Goal: Use online tool/utility: Use online tool/utility

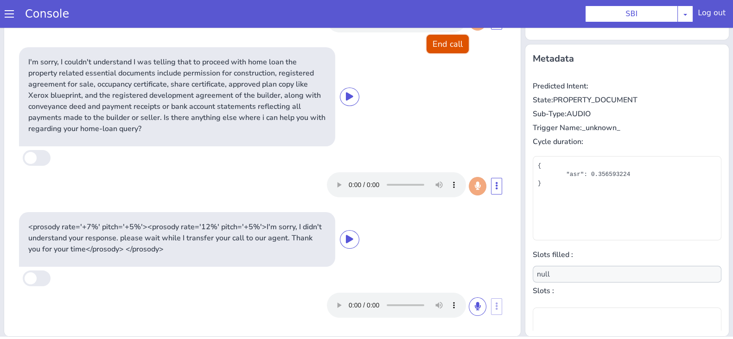
click at [447, 49] on button "End call" at bounding box center [448, 44] width 42 height 19
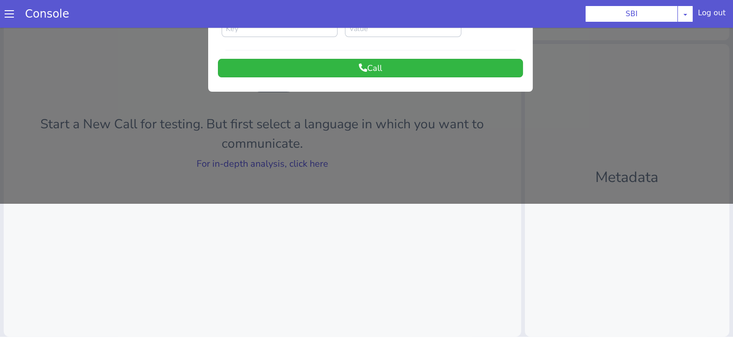
click at [249, 166] on div at bounding box center [366, 48] width 733 height 312
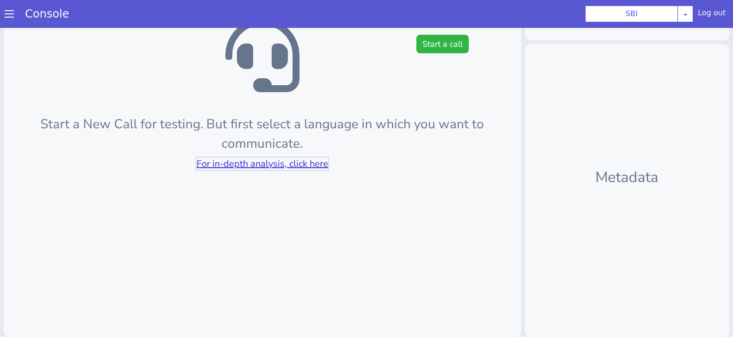
click at [249, 166] on link "For in-depth analysis, click here" at bounding box center [263, 164] width 132 height 13
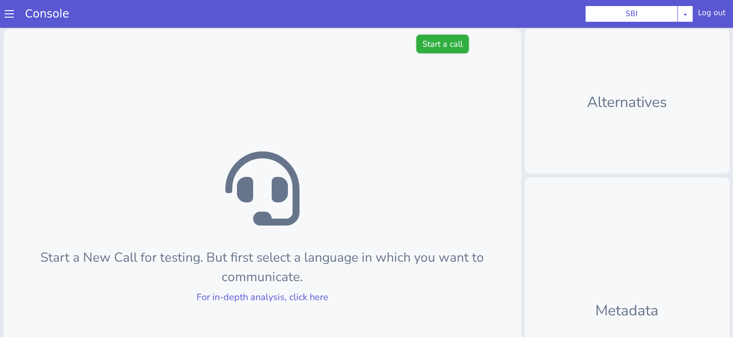
click at [440, 38] on button "Start a call" at bounding box center [442, 44] width 52 height 19
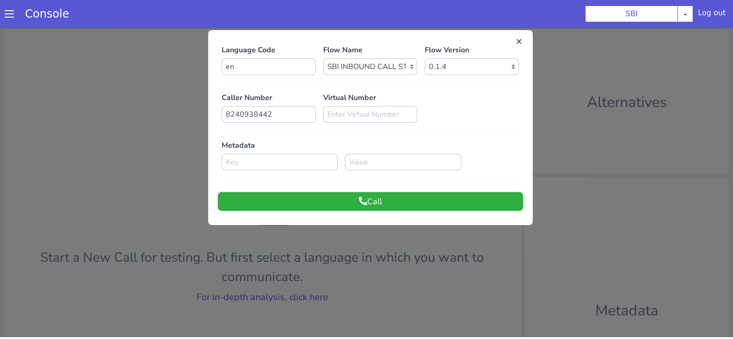
click at [365, 201] on button "Call" at bounding box center [370, 201] width 305 height 19
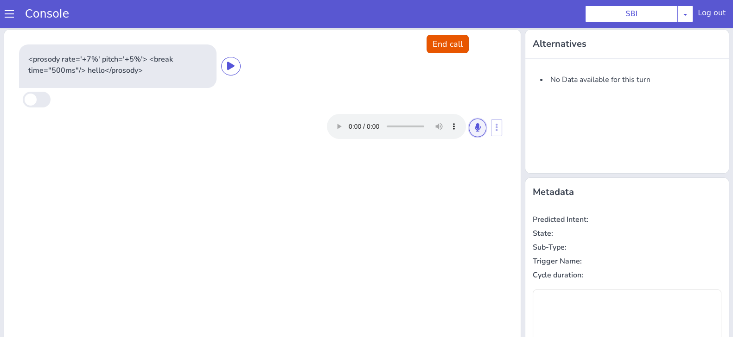
click at [469, 127] on button at bounding box center [478, 128] width 18 height 19
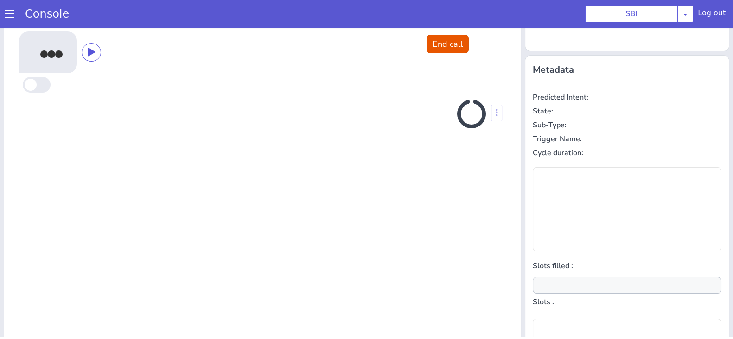
scroll to position [125, 0]
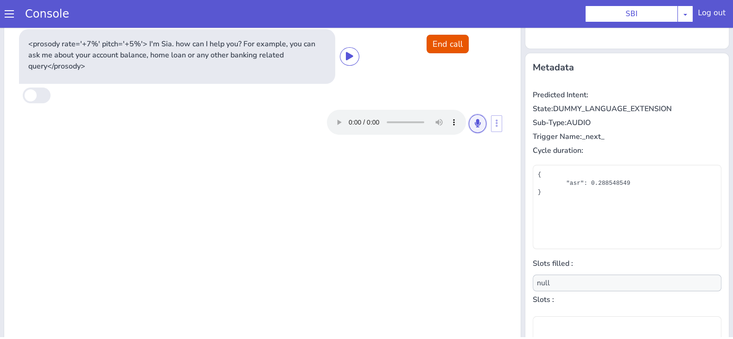
click at [469, 127] on button at bounding box center [478, 124] width 18 height 19
click at [475, 122] on icon at bounding box center [478, 123] width 6 height 8
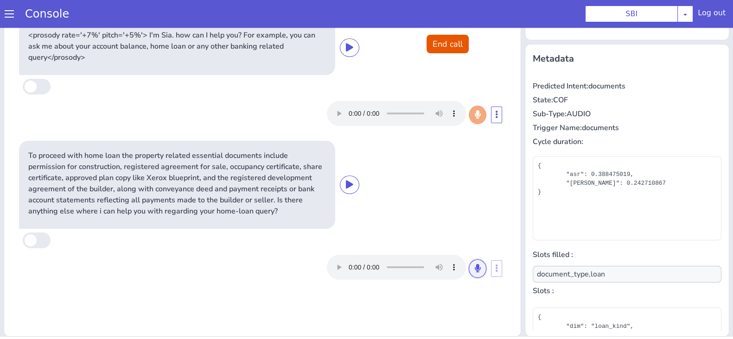
click at [475, 265] on icon at bounding box center [478, 268] width 6 height 8
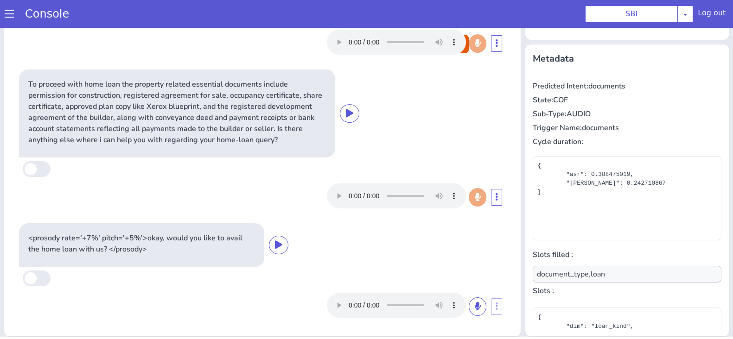
scroll to position [82, 0]
type input "null"
click at [469, 308] on button at bounding box center [478, 307] width 18 height 19
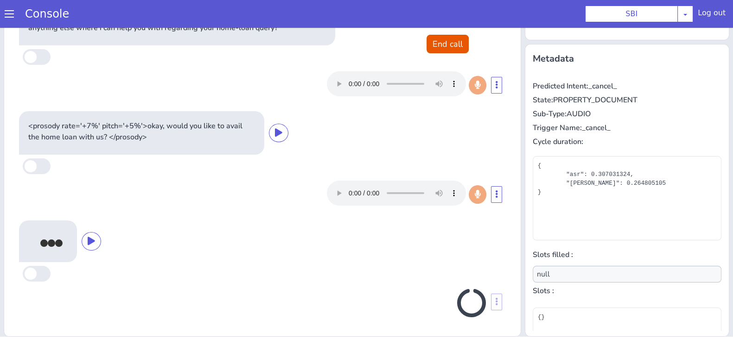
scroll to position [194, 0]
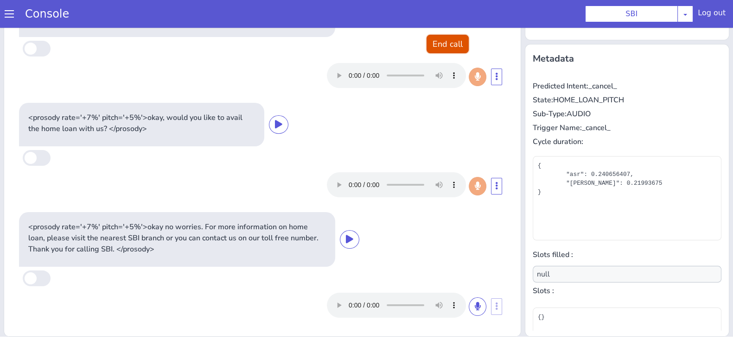
click at [447, 43] on button "End call" at bounding box center [448, 44] width 42 height 19
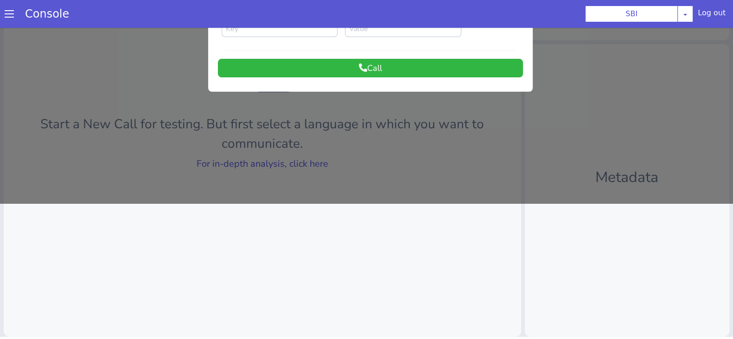
scroll to position [2, 0]
drag, startPoint x: 735, startPoint y: 46, endPoint x: 730, endPoint y: 29, distance: 17.8
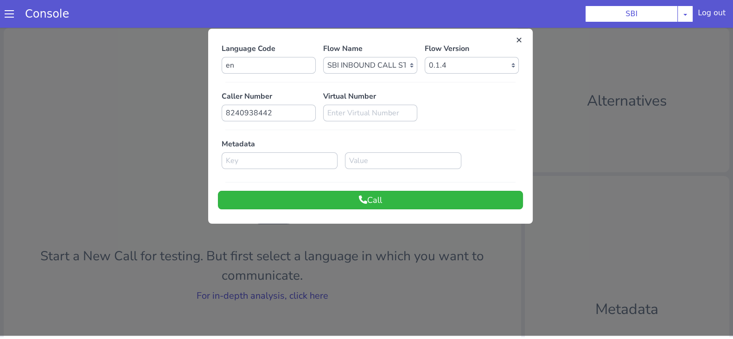
scroll to position [0, 0]
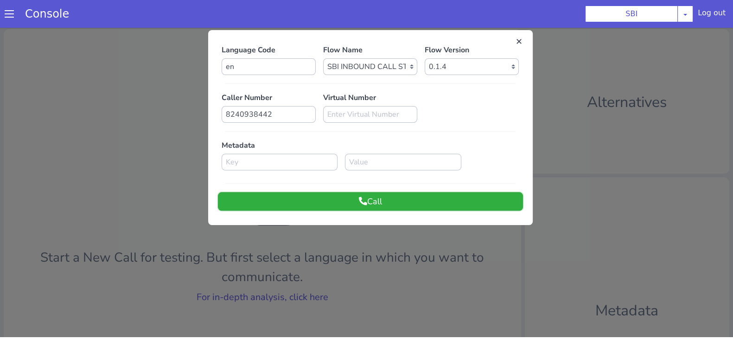
click at [394, 200] on button "Call" at bounding box center [370, 201] width 305 height 19
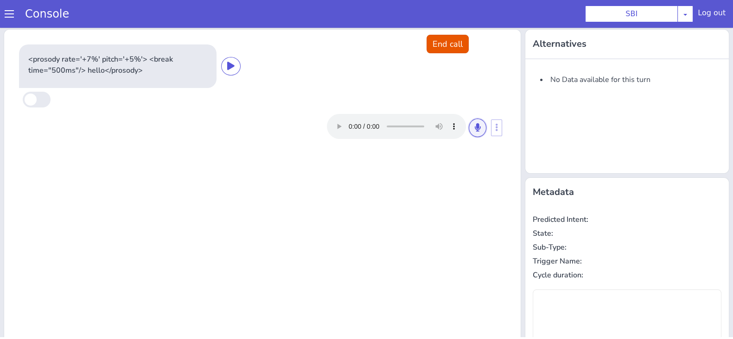
click at [475, 127] on icon at bounding box center [478, 127] width 6 height 8
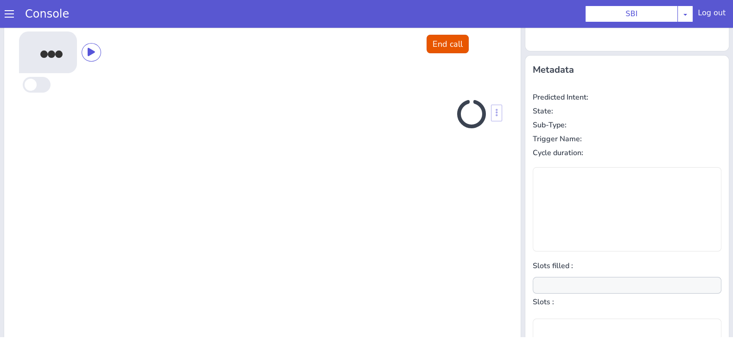
scroll to position [125, 0]
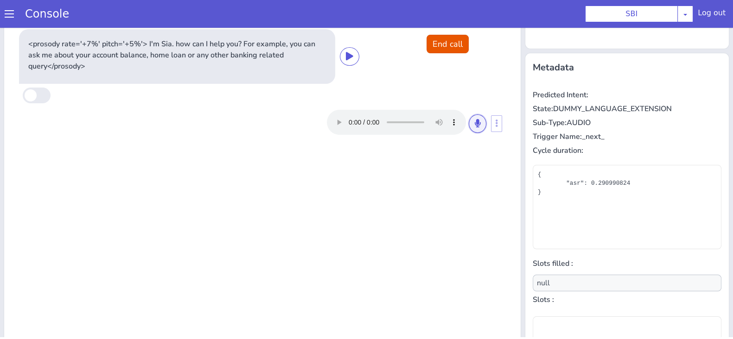
click at [469, 115] on button at bounding box center [478, 124] width 18 height 19
click at [475, 119] on icon at bounding box center [478, 123] width 6 height 8
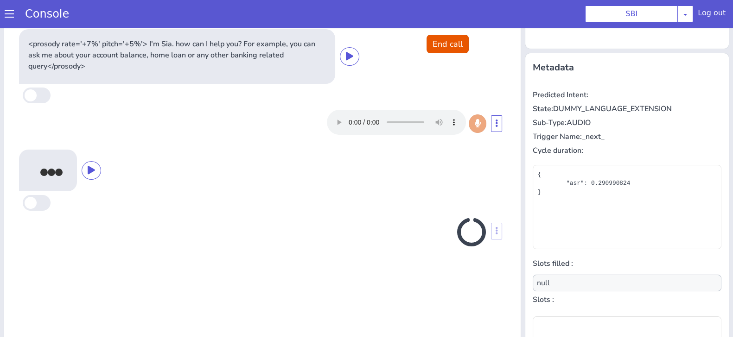
scroll to position [134, 0]
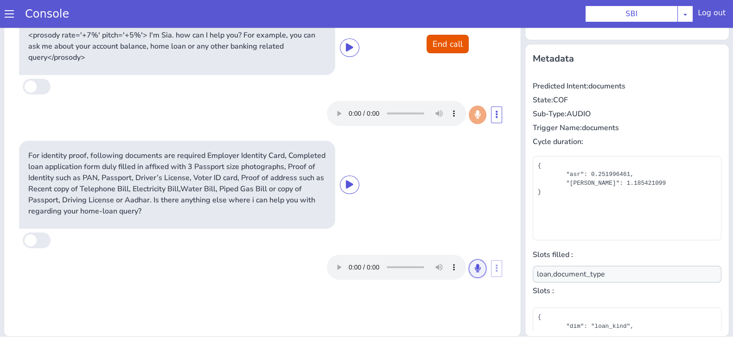
click at [475, 264] on icon at bounding box center [478, 268] width 6 height 8
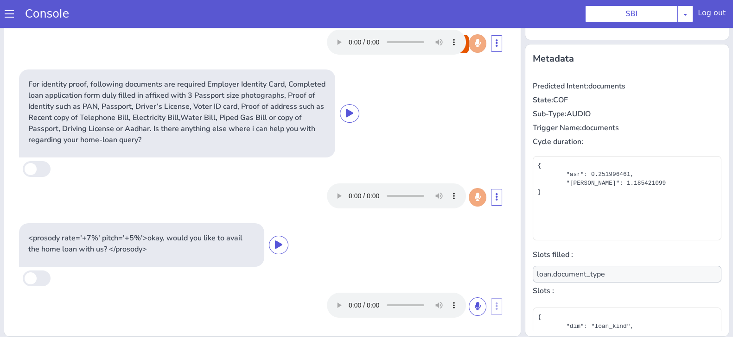
scroll to position [71, 0]
type input "null"
click at [469, 307] on button at bounding box center [478, 307] width 18 height 19
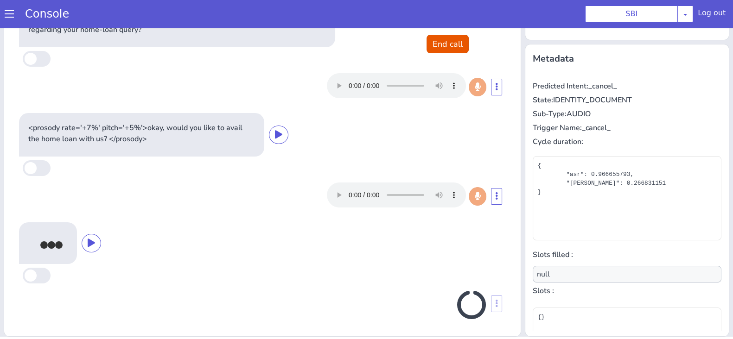
scroll to position [183, 0]
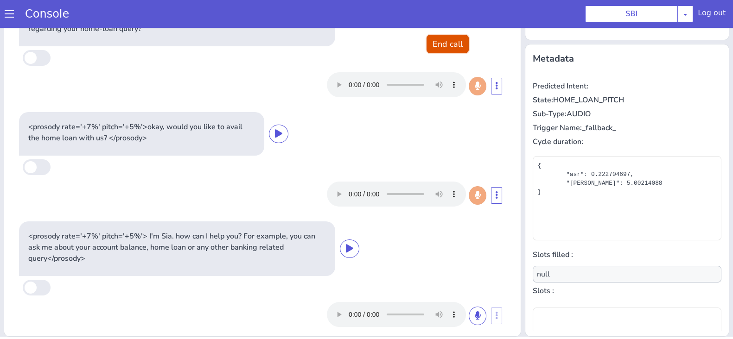
click at [446, 47] on button "End call" at bounding box center [448, 44] width 42 height 19
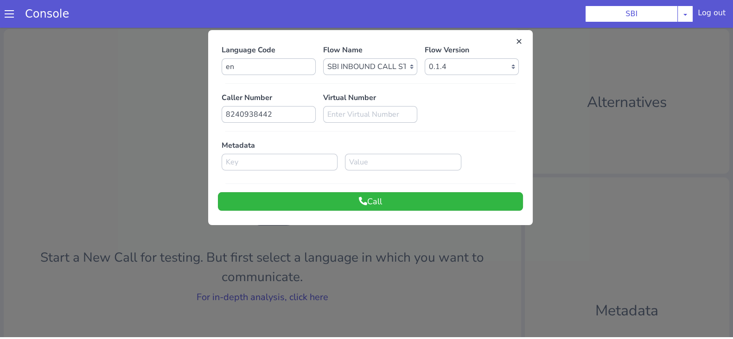
scroll to position [0, 0]
click at [350, 199] on button "Call" at bounding box center [370, 201] width 305 height 19
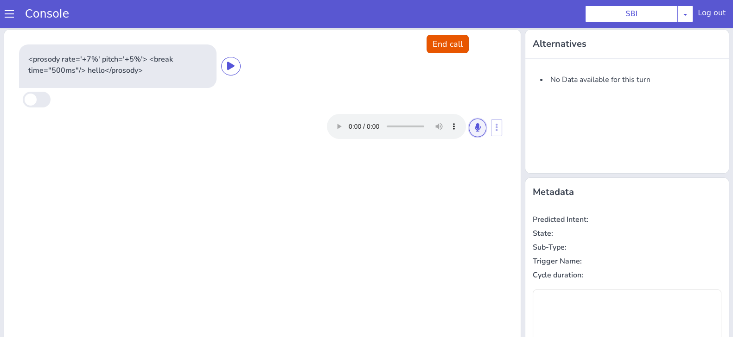
click at [469, 125] on button at bounding box center [478, 128] width 18 height 19
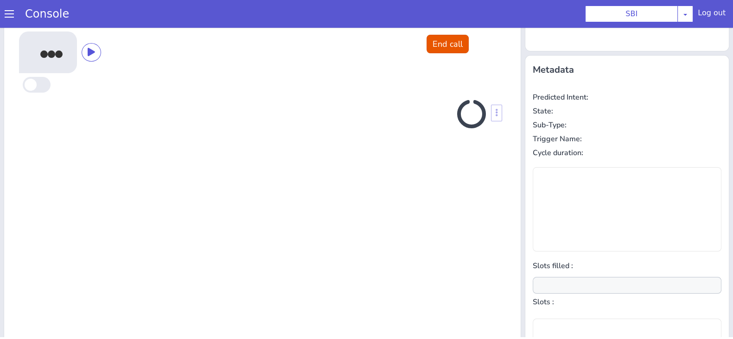
scroll to position [125, 0]
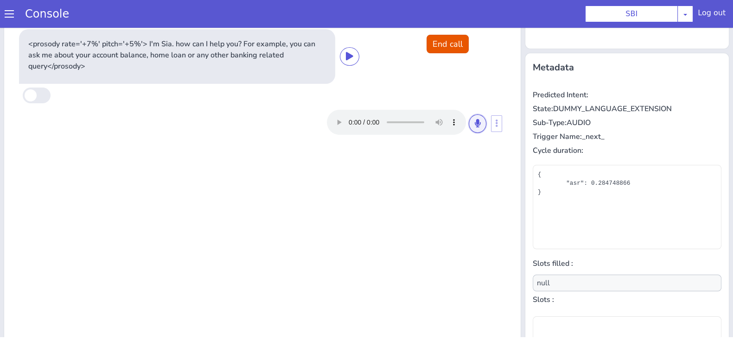
click at [469, 123] on button at bounding box center [478, 124] width 18 height 19
click at [469, 117] on button at bounding box center [478, 124] width 18 height 19
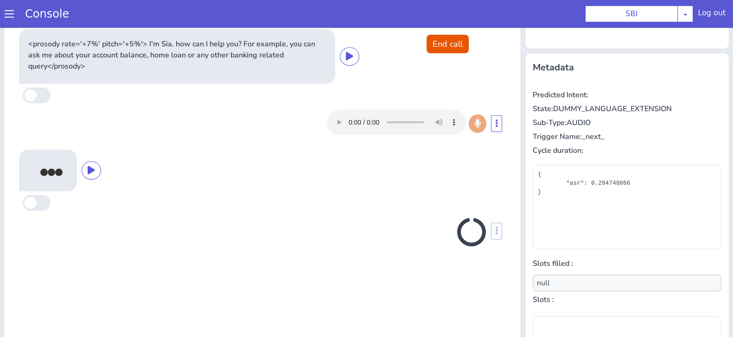
scroll to position [134, 0]
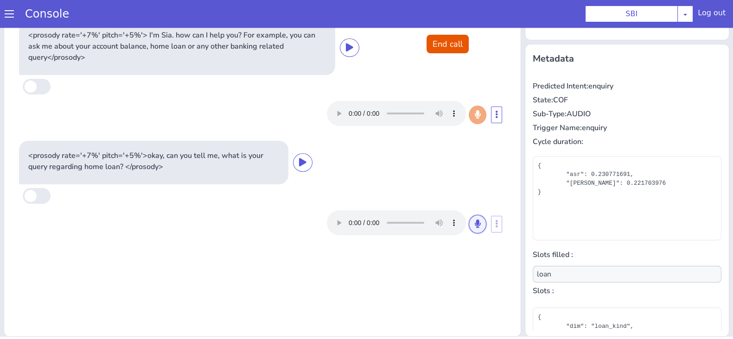
click at [469, 226] on button at bounding box center [478, 224] width 18 height 19
click at [473, 217] on button at bounding box center [478, 224] width 18 height 19
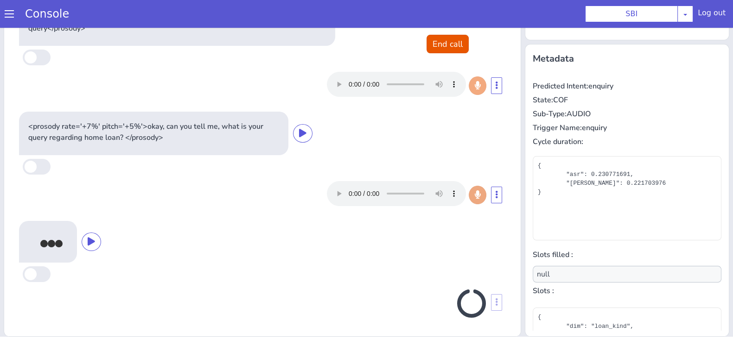
scroll to position [26, 0]
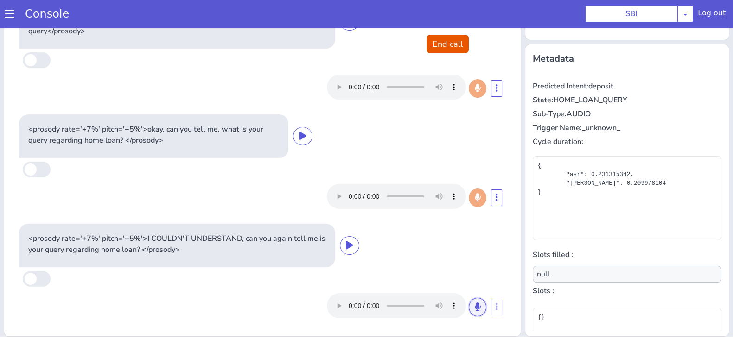
click at [475, 307] on icon at bounding box center [478, 307] width 6 height 8
click at [475, 306] on icon at bounding box center [478, 307] width 6 height 8
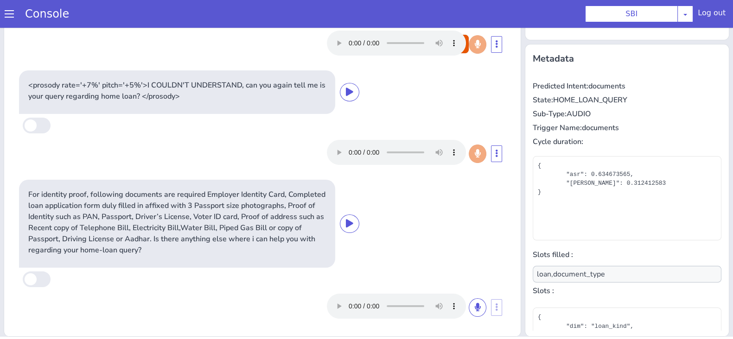
scroll to position [180, 0]
click at [475, 303] on icon at bounding box center [478, 307] width 6 height 8
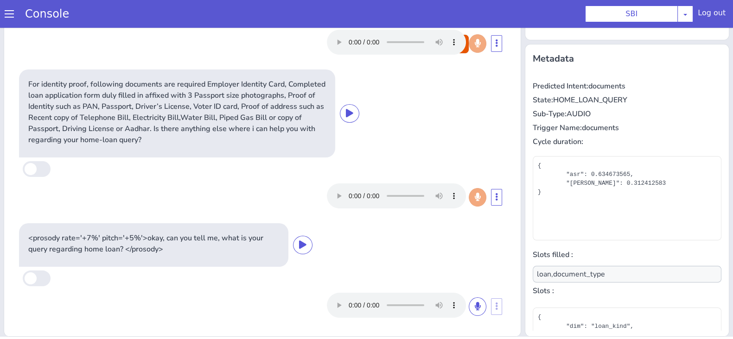
scroll to position [290, 0]
type input "null"
click at [453, 45] on button "End call" at bounding box center [448, 44] width 42 height 19
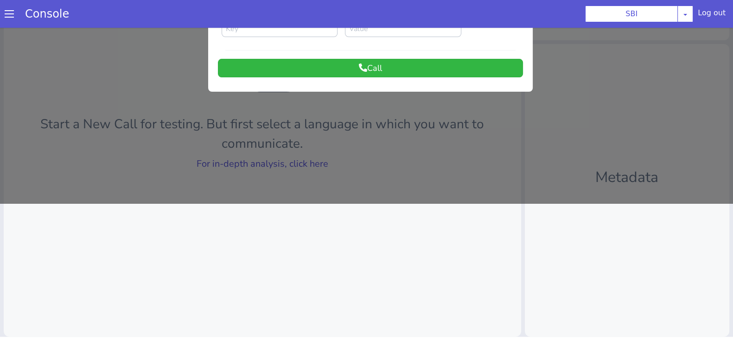
scroll to position [0, 0]
